Goal: Task Accomplishment & Management: Manage account settings

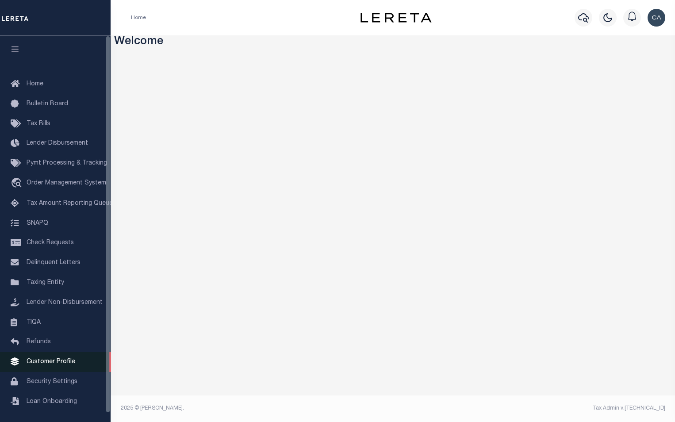
click at [69, 371] on link "Customer Profile" at bounding box center [55, 362] width 111 height 20
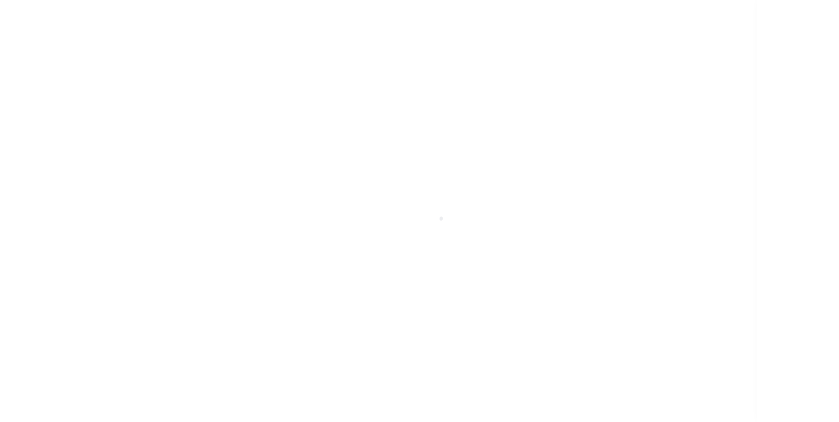
scroll to position [9, 0]
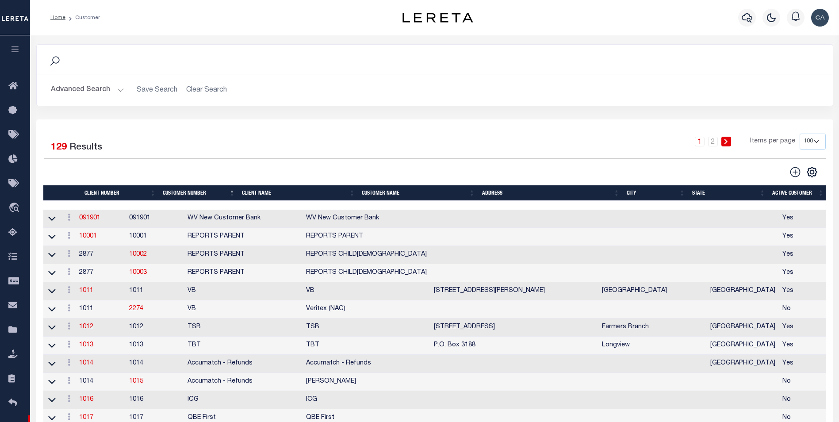
click at [104, 94] on button "Advanced Search" at bounding box center [87, 89] width 73 height 17
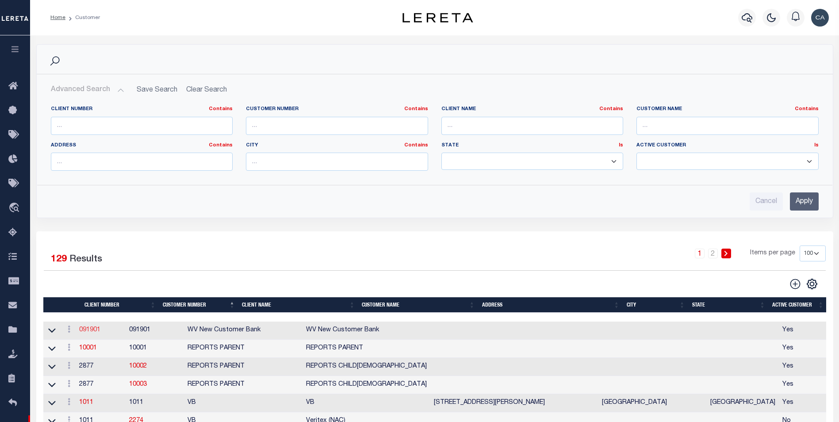
click at [95, 330] on link "091901" at bounding box center [89, 330] width 21 height 6
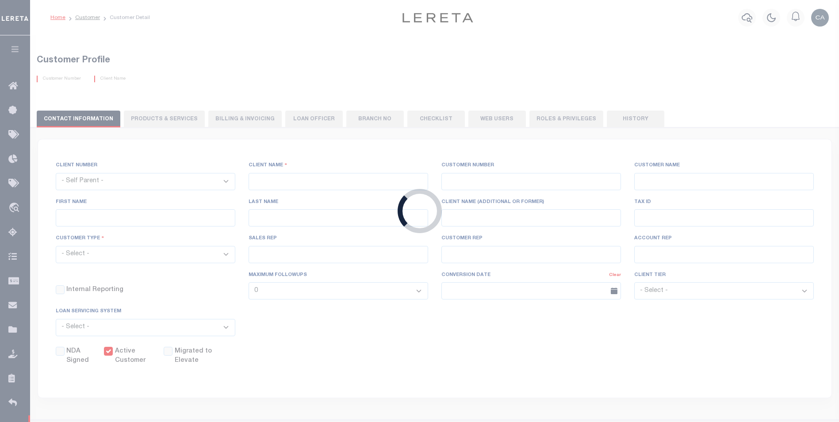
select select
type input "WV New Customer Bank"
type input "091901"
type input "WV New Customer Bank"
select select "Residential"
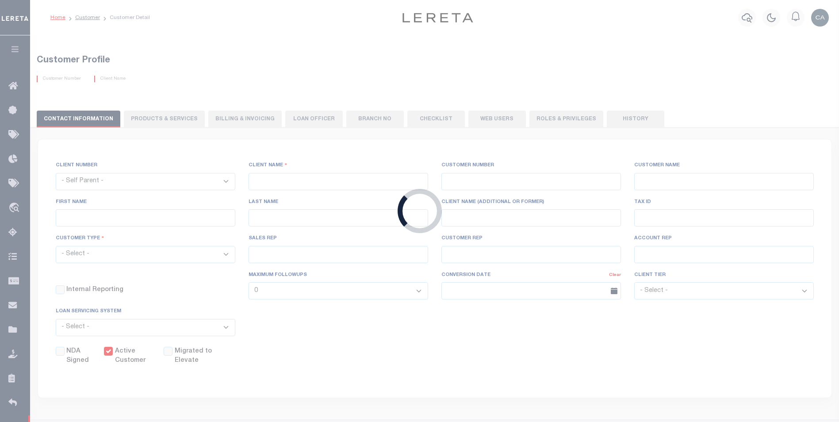
checkbox input "true"
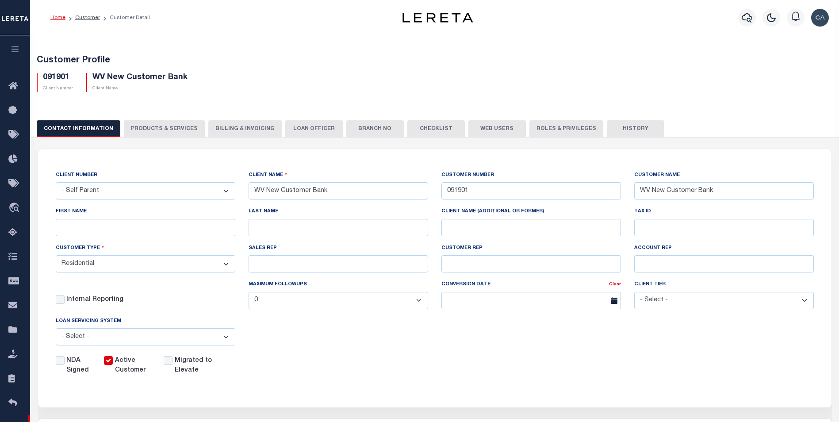
drag, startPoint x: 185, startPoint y: 140, endPoint x: 184, endPoint y: 135, distance: 5.0
click at [183, 126] on button "PRODUCTS & SERVICES" at bounding box center [164, 128] width 81 height 17
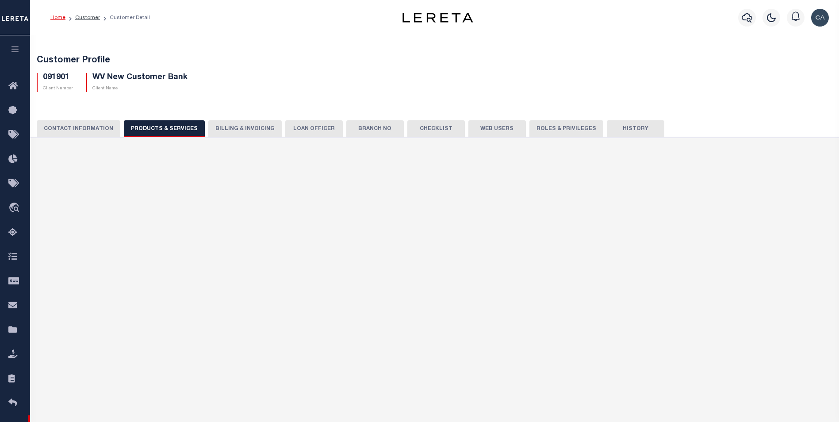
radio input "true"
checkbox input "true"
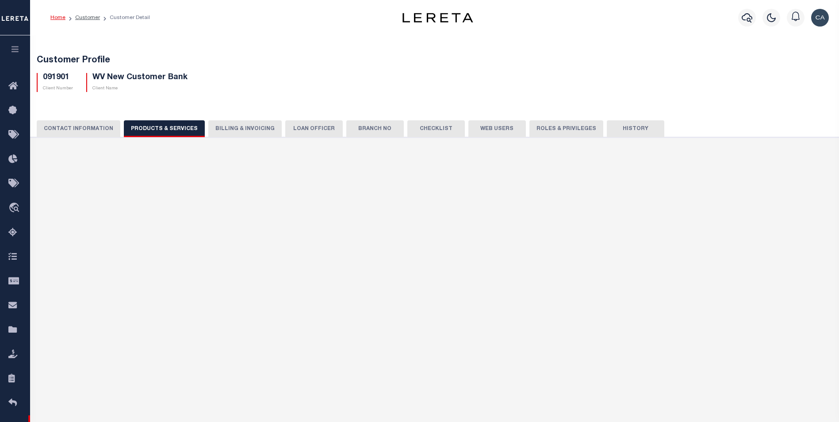
checkbox input "true"
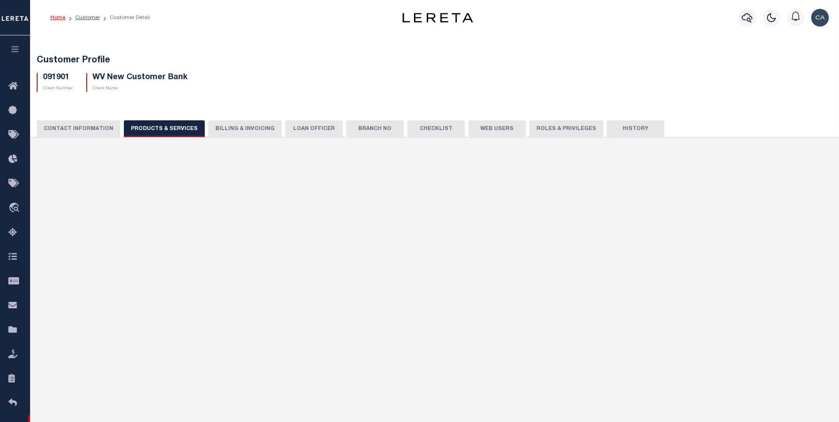
checkbox input "true"
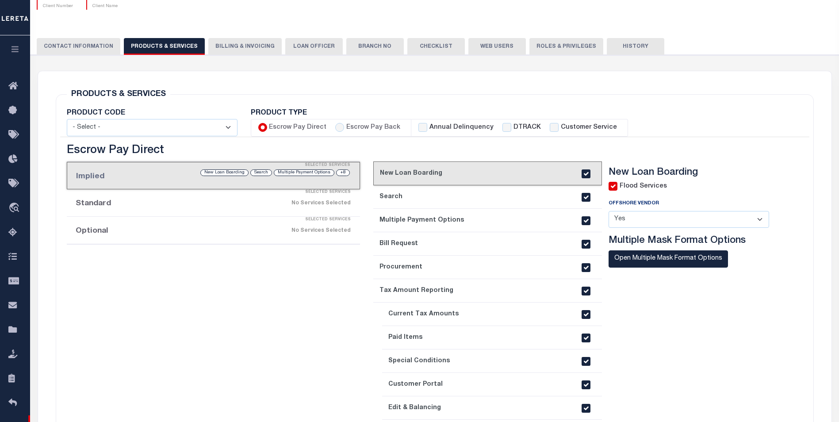
scroll to position [88, 0]
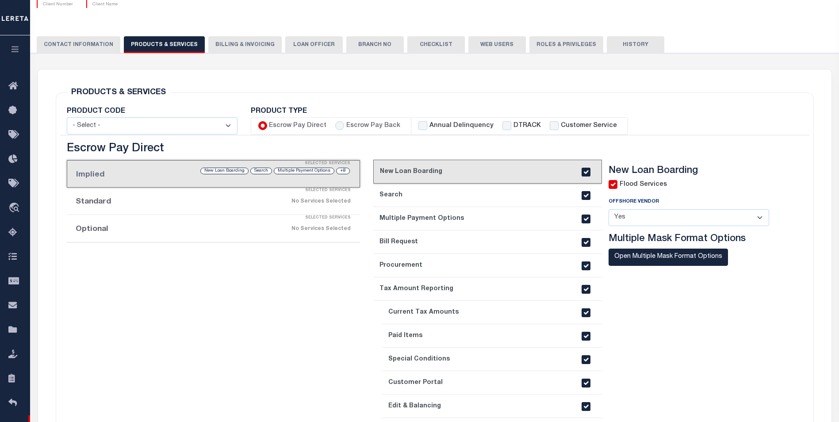
click at [142, 151] on h3 "Escrow Pay Direct" at bounding box center [213, 149] width 293 height 14
click at [142, 150] on h3 "Escrow Pay Direct" at bounding box center [213, 149] width 293 height 14
copy div "Escrow Pay Direct"
click at [334, 300] on div "Escrow Pay Direct Implied Selected Services +8 Multiple Payment Options Search …" at bounding box center [213, 296] width 306 height 309
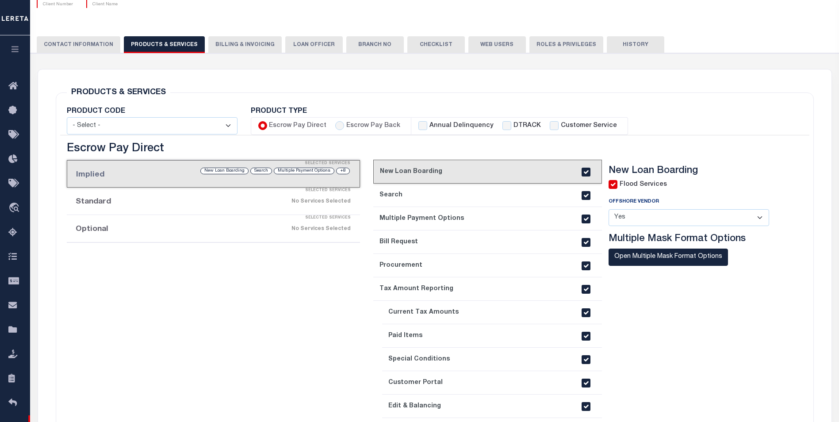
click at [459, 127] on label "Annual Delinquency" at bounding box center [461, 126] width 64 height 10
click at [427, 127] on input "Annual Delinquency" at bounding box center [422, 125] width 9 height 9
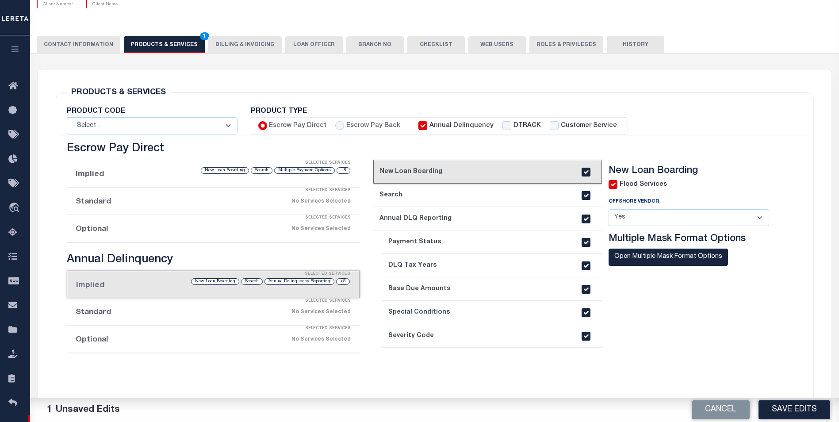
click at [459, 127] on label "Annual Delinquency" at bounding box center [461, 126] width 64 height 10
click at [427, 127] on input "Annual Delinquency" at bounding box center [422, 125] width 9 height 9
checkbox input "false"
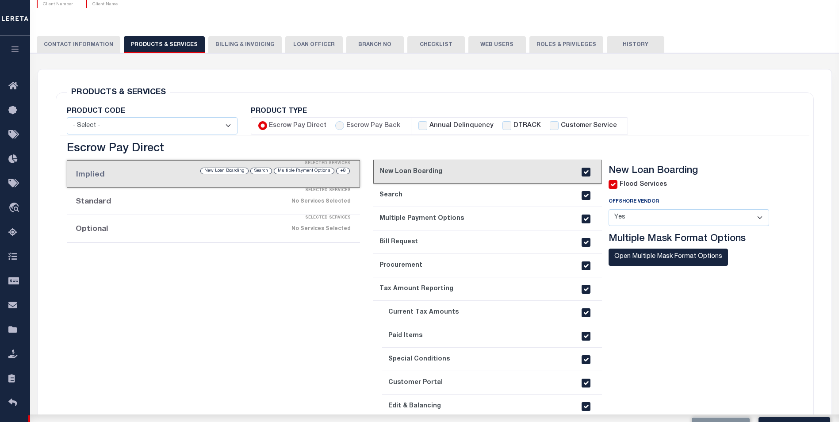
click at [520, 123] on label "DTRACK" at bounding box center [526, 126] width 27 height 10
click at [511, 123] on input "DTRACK" at bounding box center [506, 125] width 9 height 9
checkbox input "true"
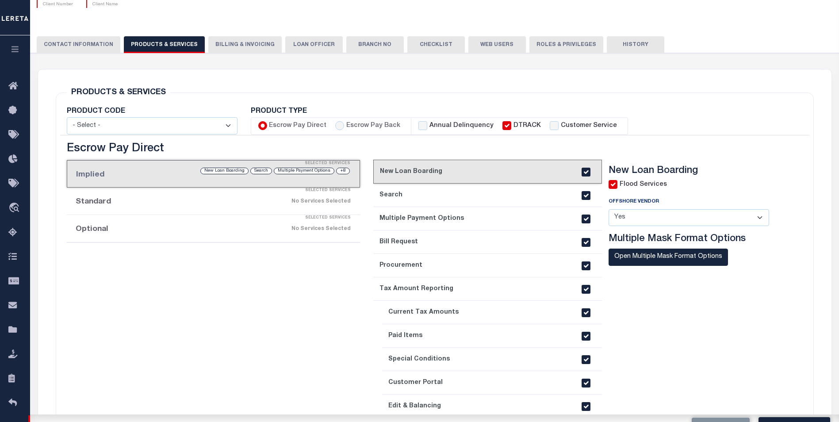
checkbox input "true"
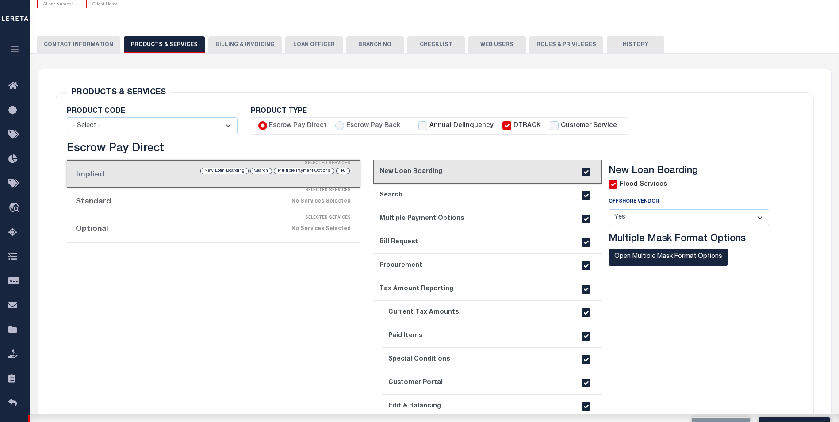
checkbox input "true"
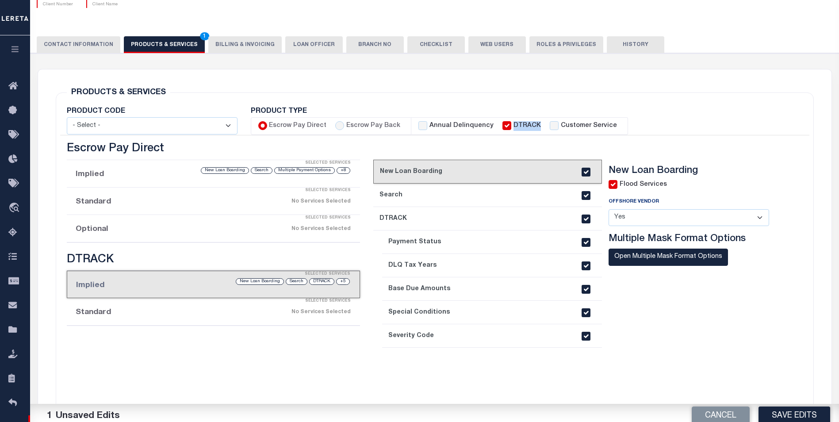
click at [520, 123] on label "DTRACK" at bounding box center [526, 126] width 27 height 10
click at [511, 123] on input "DTRACK" at bounding box center [506, 125] width 9 height 9
checkbox input "false"
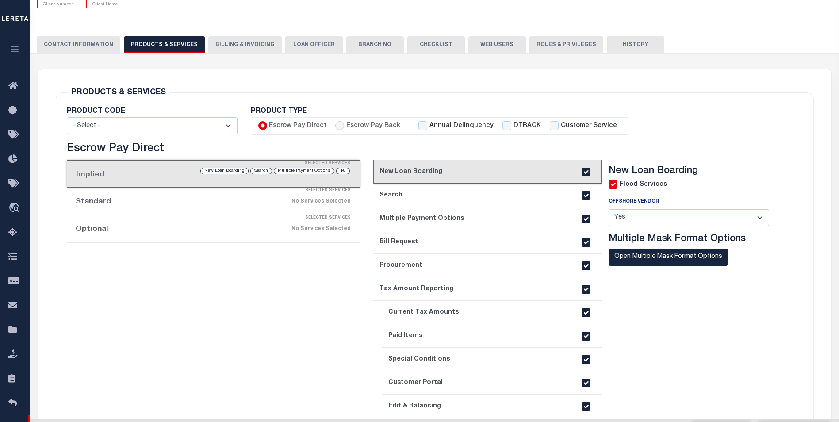
click at [562, 123] on label "Customer Service" at bounding box center [588, 126] width 56 height 10
click at [558, 123] on input "Customer Service" at bounding box center [553, 125] width 9 height 9
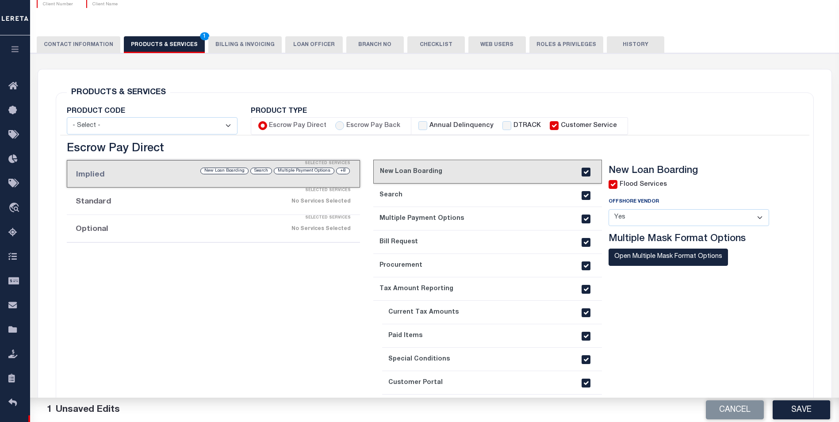
click at [562, 123] on label "Customer Service" at bounding box center [588, 126] width 56 height 10
click at [558, 123] on input "Customer Service" at bounding box center [553, 125] width 9 height 9
checkbox input "false"
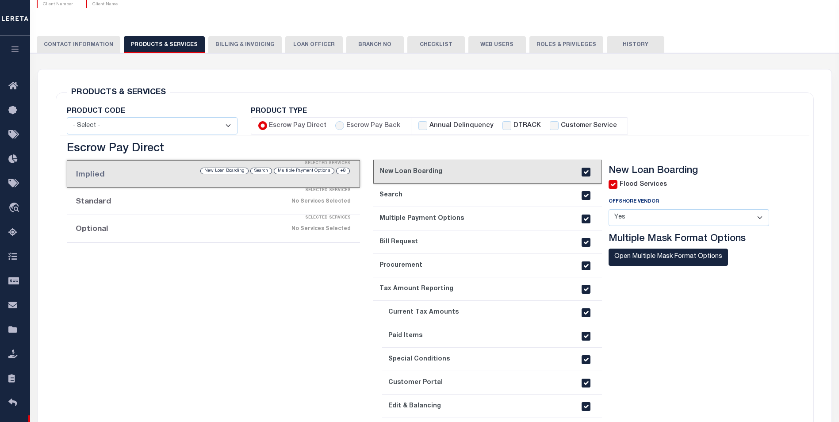
click at [343, 275] on div "Escrow Pay Direct Implied Selected Services +8 Multiple Payment Options Search …" at bounding box center [213, 296] width 306 height 309
click at [352, 126] on label "Escrow Pay Back" at bounding box center [373, 126] width 54 height 10
click at [344, 126] on input "Escrow Pay Back" at bounding box center [339, 125] width 9 height 9
radio input "true"
checkbox input "false"
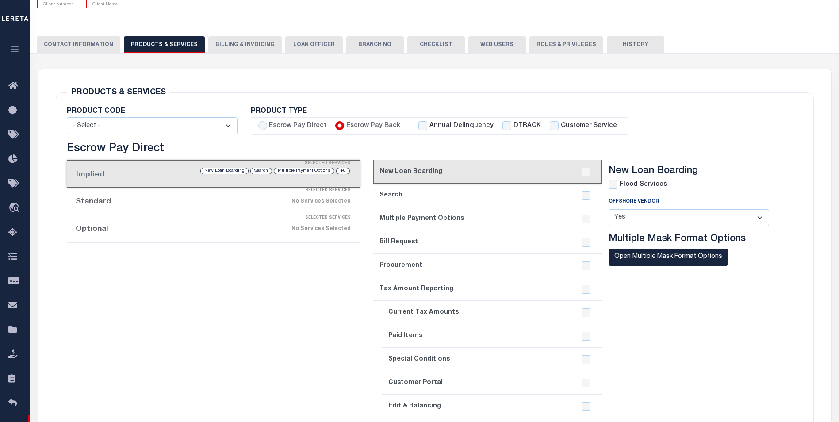
checkbox input "false"
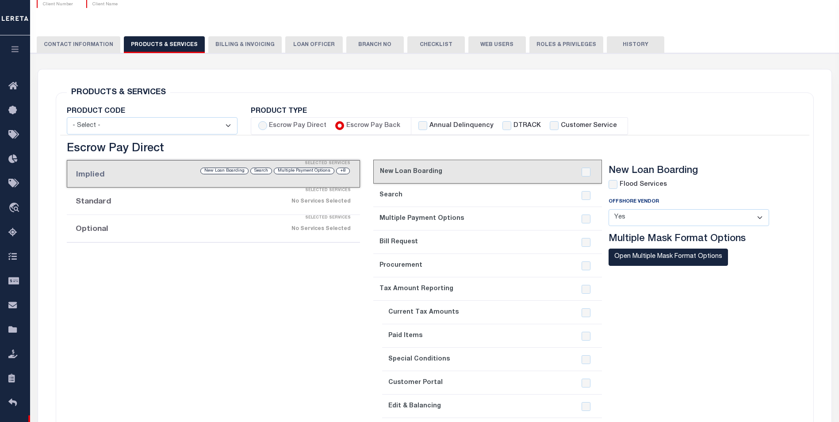
checkbox input "false"
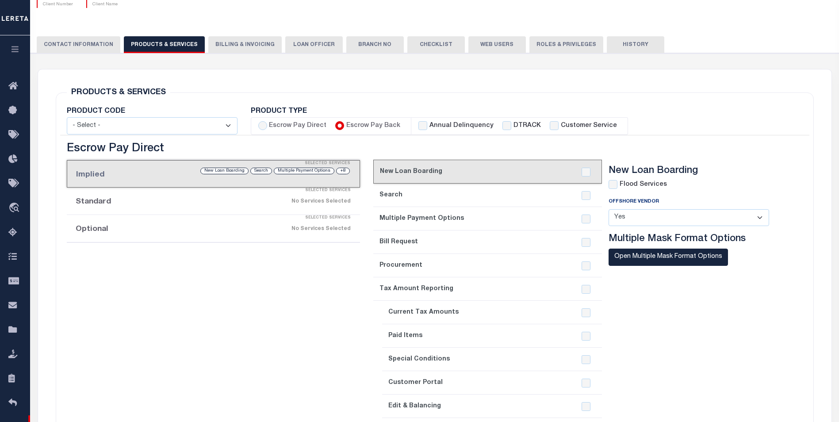
checkbox input "false"
checkbox input "true"
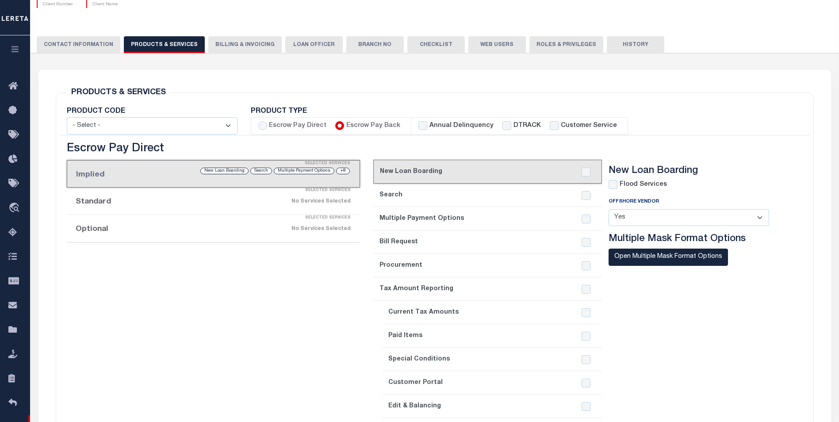
checkbox input "true"
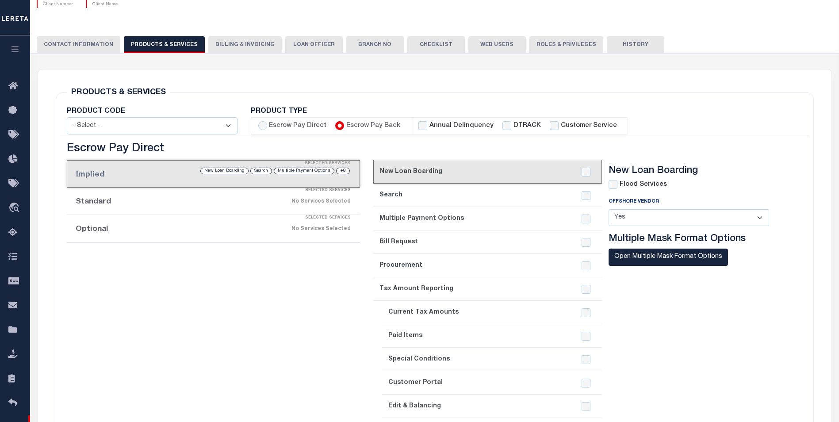
checkbox input "true"
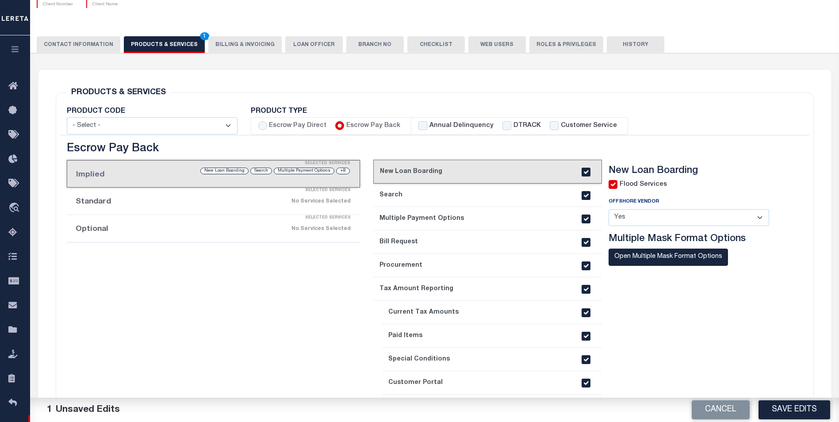
click at [297, 126] on label "Escrow Pay Direct" at bounding box center [297, 126] width 57 height 10
click at [267, 126] on input "Escrow Pay Direct" at bounding box center [262, 125] width 9 height 9
radio input "true"
checkbox input "true"
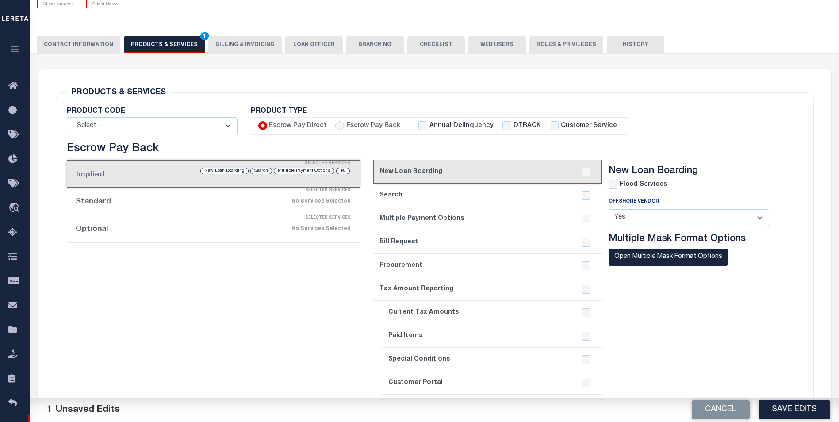
checkbox input "true"
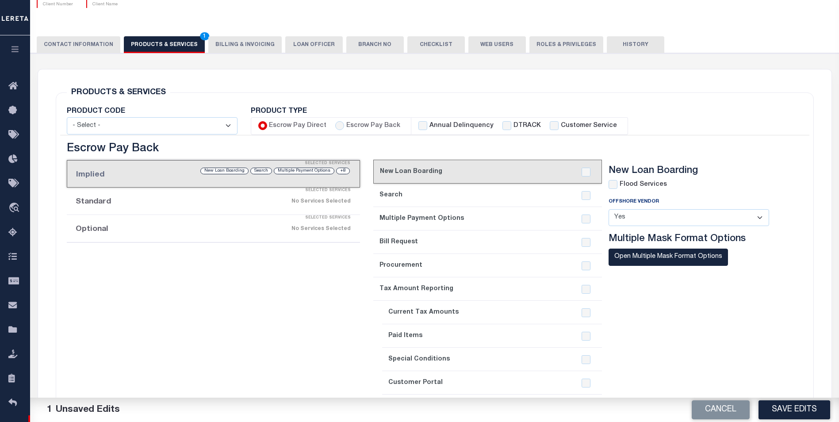
checkbox input "true"
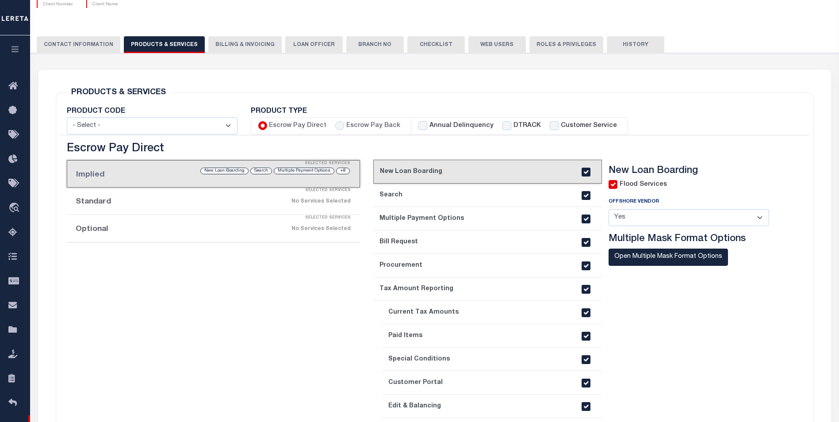
click at [440, 119] on li "Annual Delinquency DTRACK Customer Service" at bounding box center [519, 126] width 216 height 18
click at [436, 125] on label "Annual Delinquency" at bounding box center [461, 126] width 64 height 10
click at [427, 125] on input "Annual Delinquency" at bounding box center [422, 125] width 9 height 9
checkbox input "true"
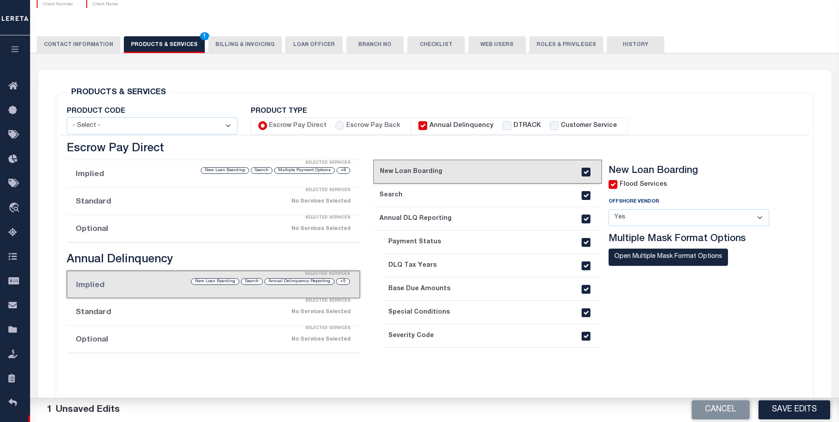
click at [193, 316] on div "No Services Selected" at bounding box center [247, 311] width 206 height 15
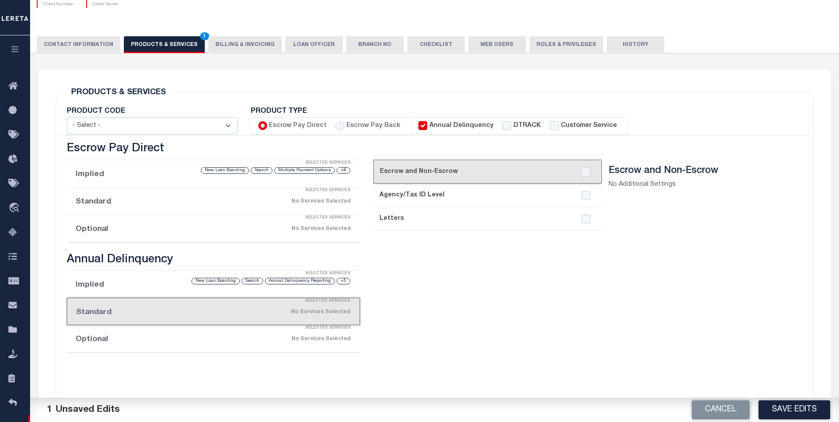
click at [191, 328] on div "Selected Services" at bounding box center [222, 328] width 293 height 18
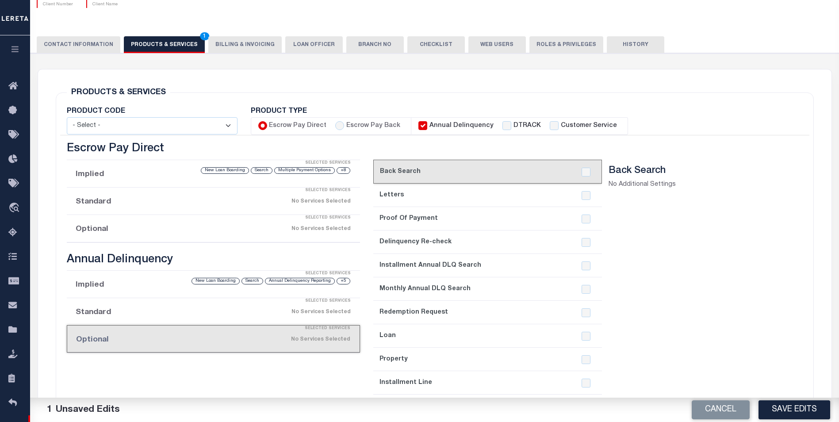
click at [205, 299] on div "Selected Services" at bounding box center [222, 301] width 293 height 18
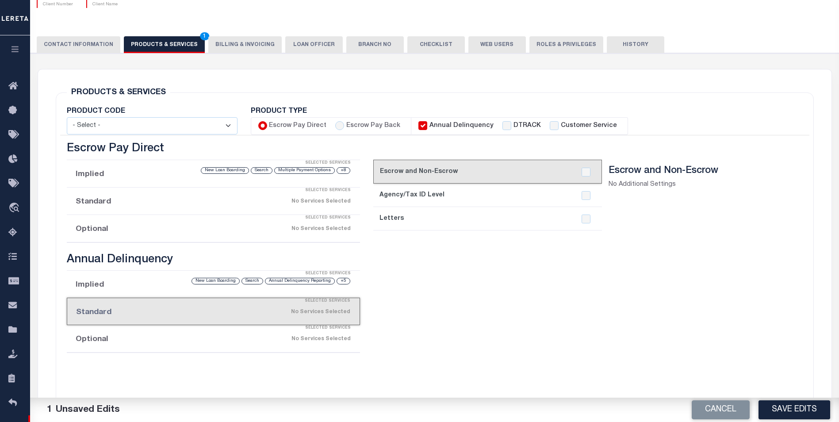
click at [218, 271] on div "Selected Services" at bounding box center [222, 274] width 293 height 18
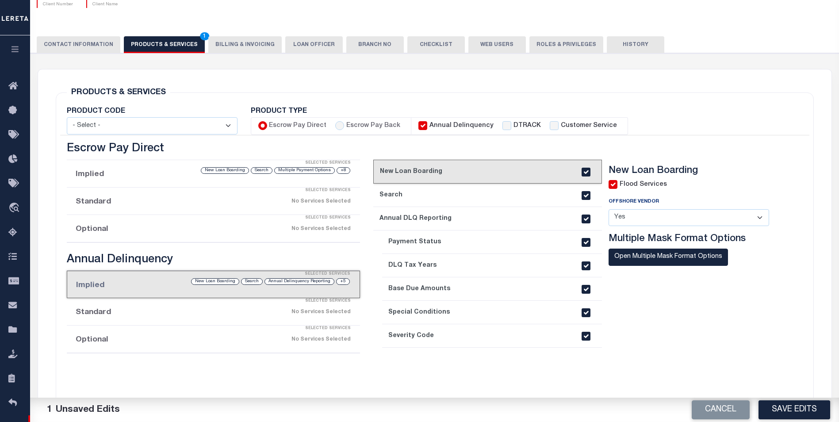
click at [466, 198] on link "2. Search" at bounding box center [487, 194] width 229 height 23
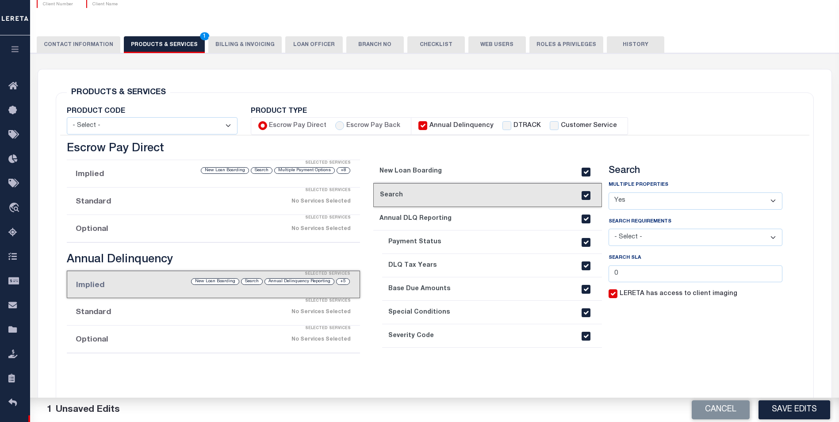
click at [480, 173] on link "1. New Loan Boarding" at bounding box center [487, 171] width 229 height 23
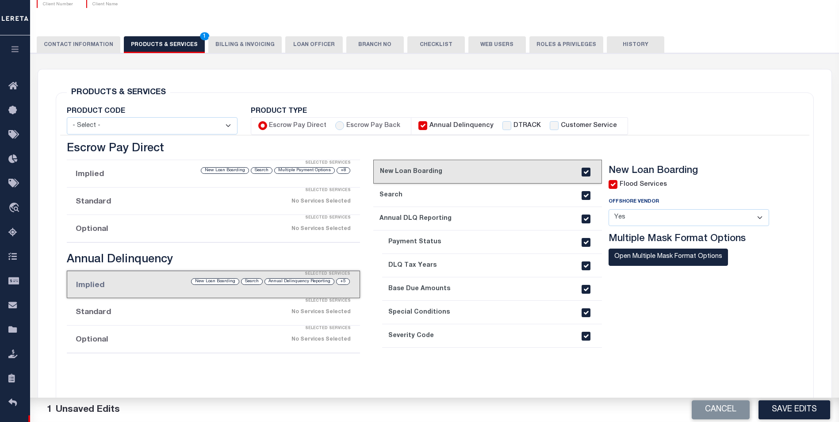
click at [513, 129] on label "DTRACK" at bounding box center [526, 126] width 27 height 10
click at [508, 129] on input "DTRACK" at bounding box center [506, 125] width 9 height 9
checkbox input "true"
checkbox input "false"
checkbox input "true"
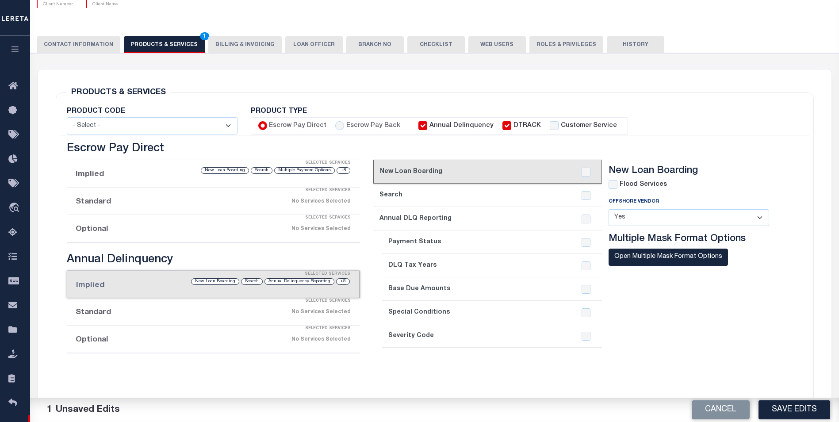
checkbox input "true"
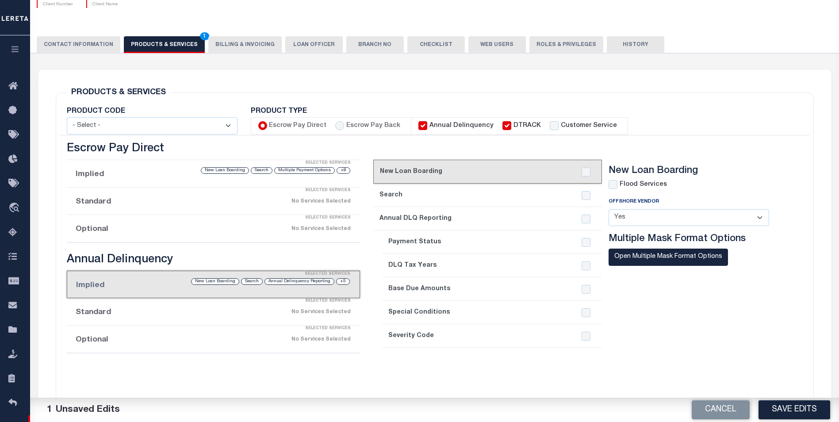
checkbox input "true"
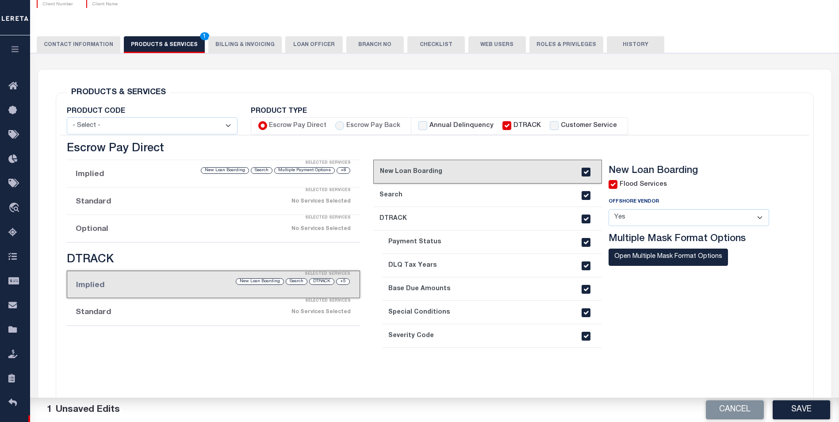
click at [513, 129] on label "DTRACK" at bounding box center [526, 126] width 27 height 10
click at [508, 129] on input "DTRACK" at bounding box center [506, 125] width 9 height 9
checkbox input "false"
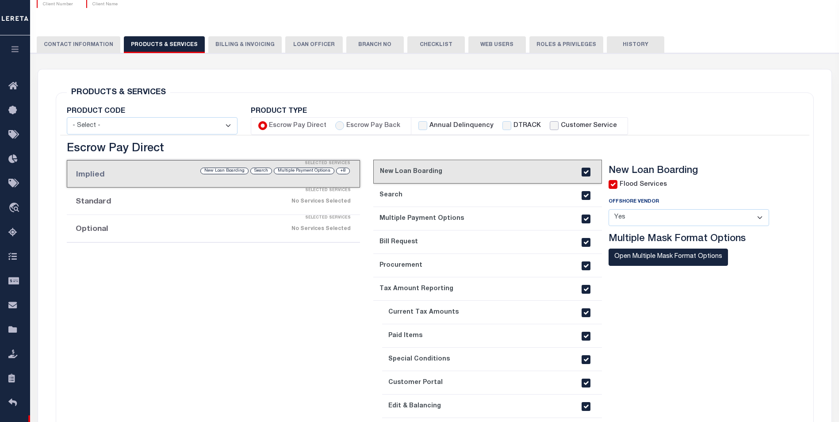
click at [549, 124] on input "Customer Service" at bounding box center [553, 125] width 9 height 9
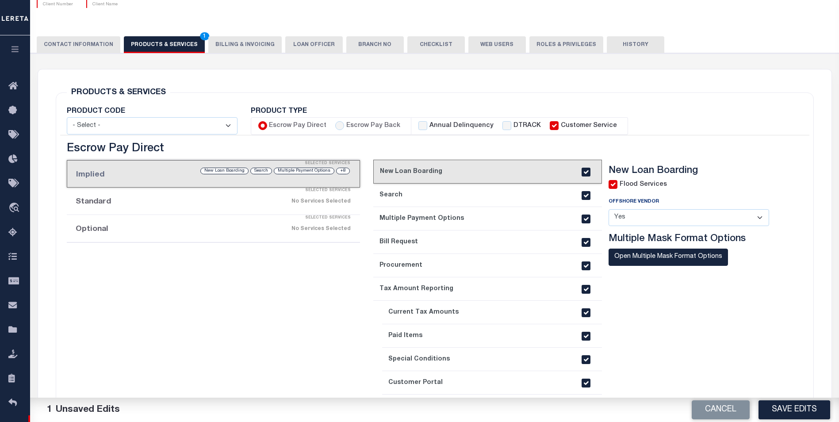
click at [549, 124] on input "Customer Service" at bounding box center [553, 125] width 9 height 9
checkbox input "false"
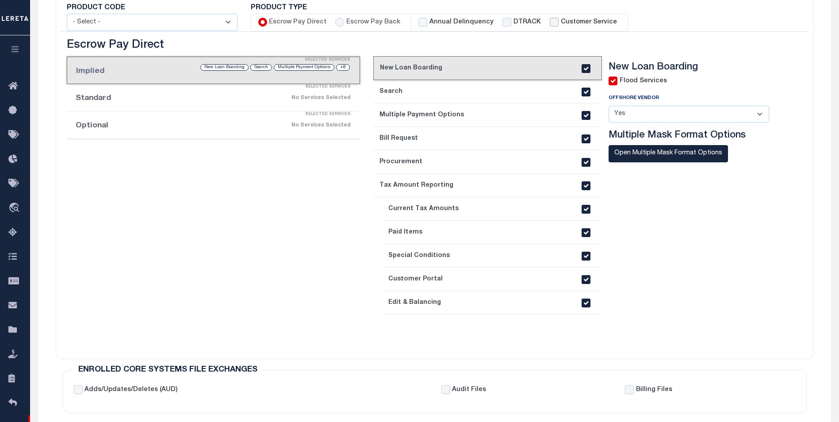
scroll to position [177, 0]
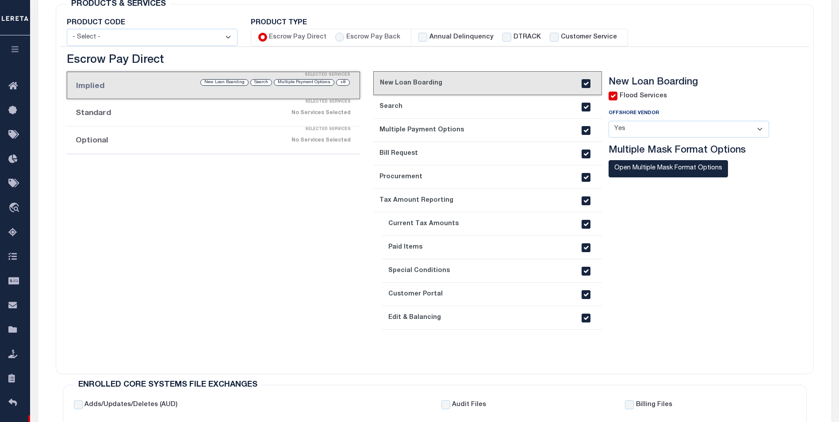
click at [614, 97] on input "checkbox" at bounding box center [612, 96] width 9 height 9
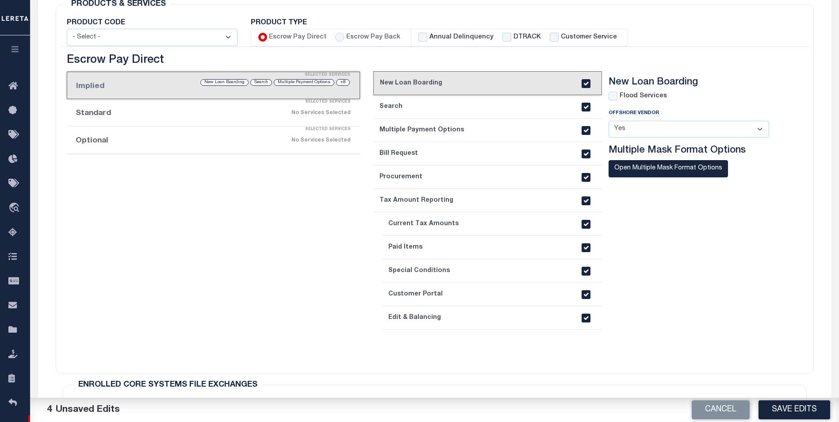
click at [667, 310] on section "New Loan Boarding Flood Services Offshore Vendor - Select - Yes No" at bounding box center [695, 216] width 174 height 281
click at [487, 400] on div "Cancel Save Edits" at bounding box center [637, 409] width 404 height 25
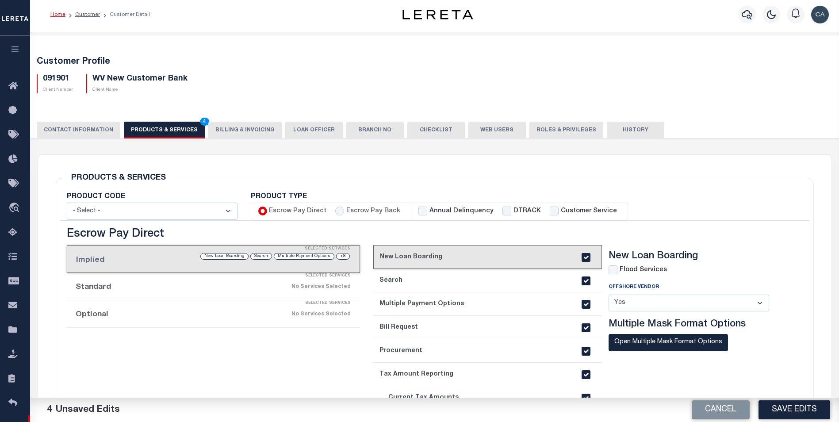
scroll to position [0, 0]
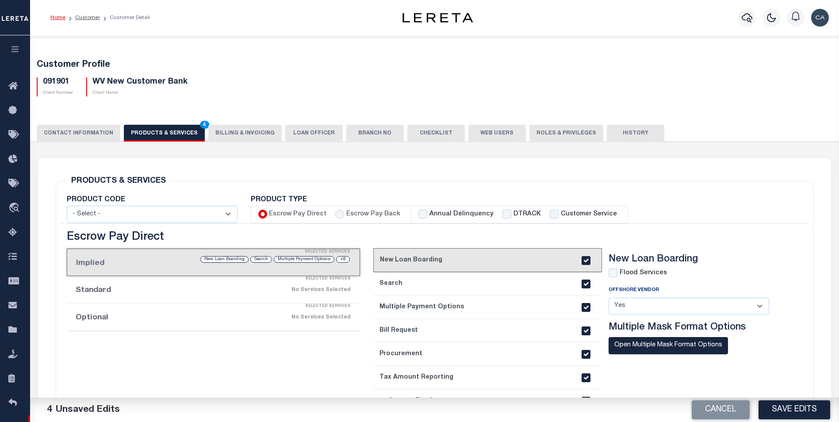
click at [75, 132] on button "CONTACT INFORMATION" at bounding box center [79, 133] width 84 height 17
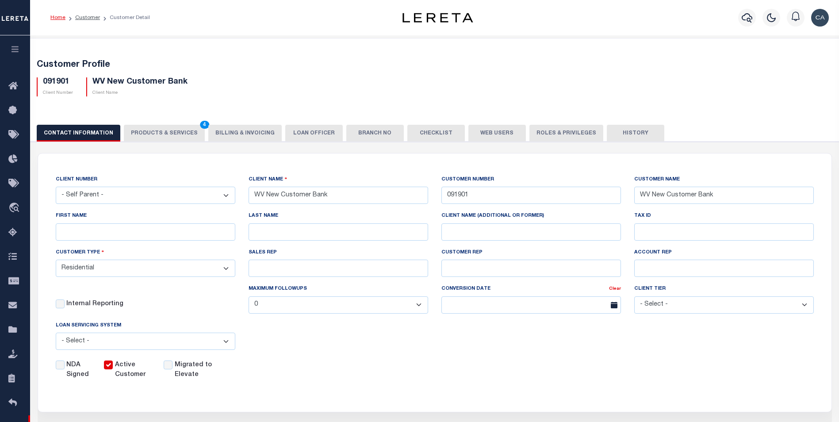
click at [153, 131] on button "PRODUCTS & SERVICES 4" at bounding box center [164, 133] width 81 height 17
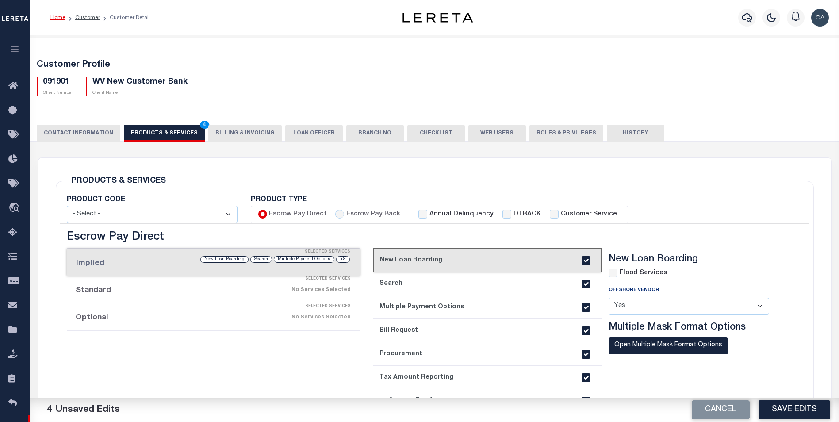
checkbox input "true"
